Goal: Task Accomplishment & Management: Use online tool/utility

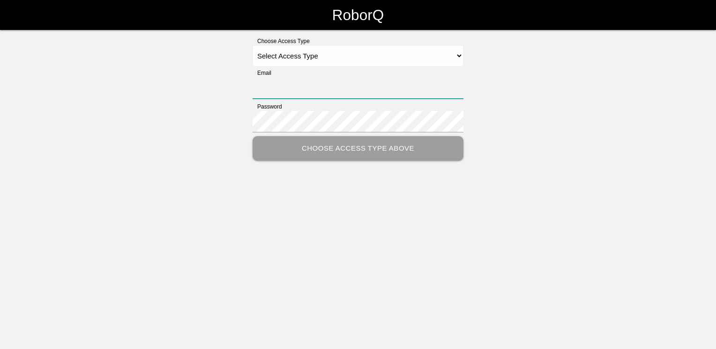
type input "[EMAIL_ADDRESS][DOMAIN_NAME]"
click at [368, 55] on select "Select Access Type Admin Customer Supervisor Worker" at bounding box center [357, 55] width 211 height 21
select select "Worker"
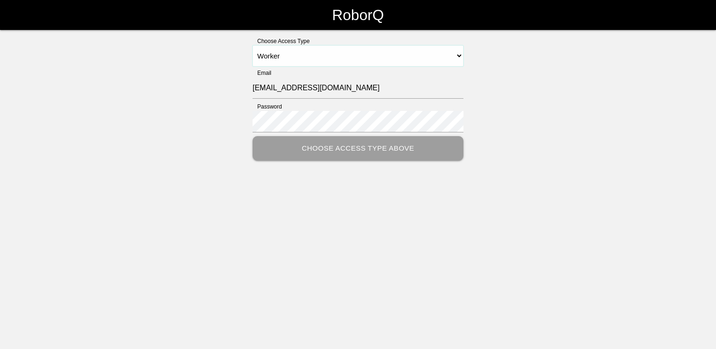
click at [252, 45] on select "Select Access Type Admin Customer Supervisor Worker" at bounding box center [357, 55] width 211 height 21
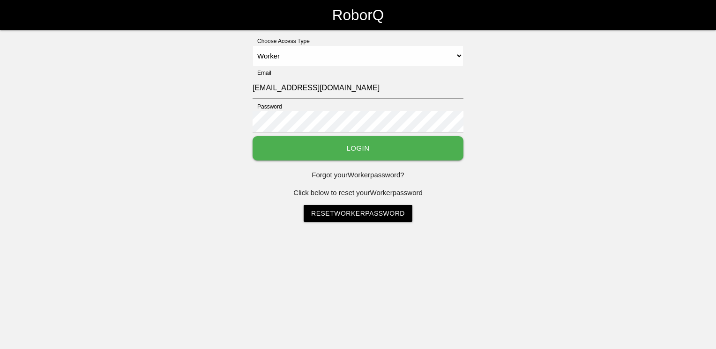
click at [310, 147] on button "Login" at bounding box center [357, 148] width 211 height 25
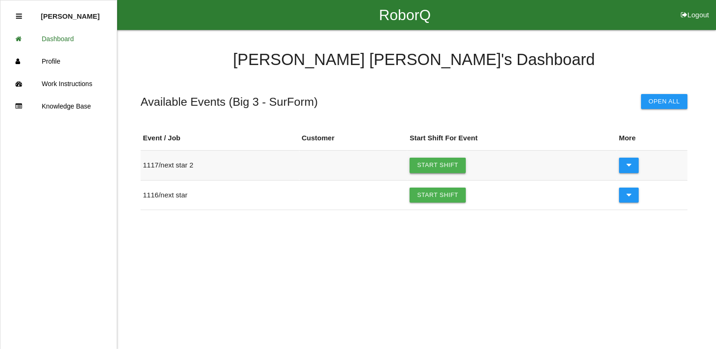
click at [422, 170] on link "Start Shift" at bounding box center [437, 165] width 56 height 15
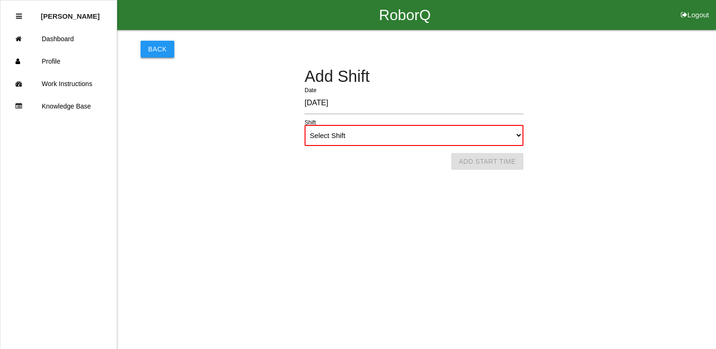
click at [150, 57] on button "Back" at bounding box center [158, 49] width 34 height 17
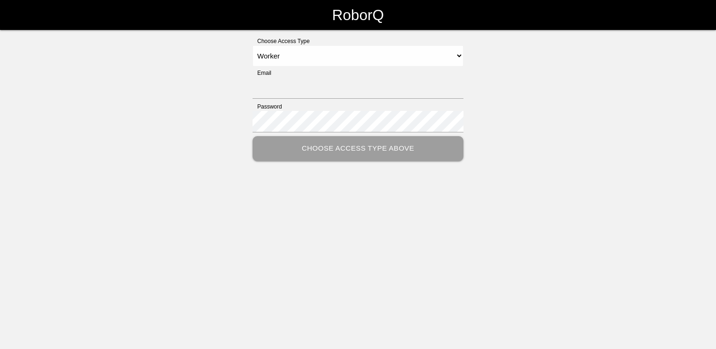
select select "Worker"
